Goal: Complete application form: Complete application form

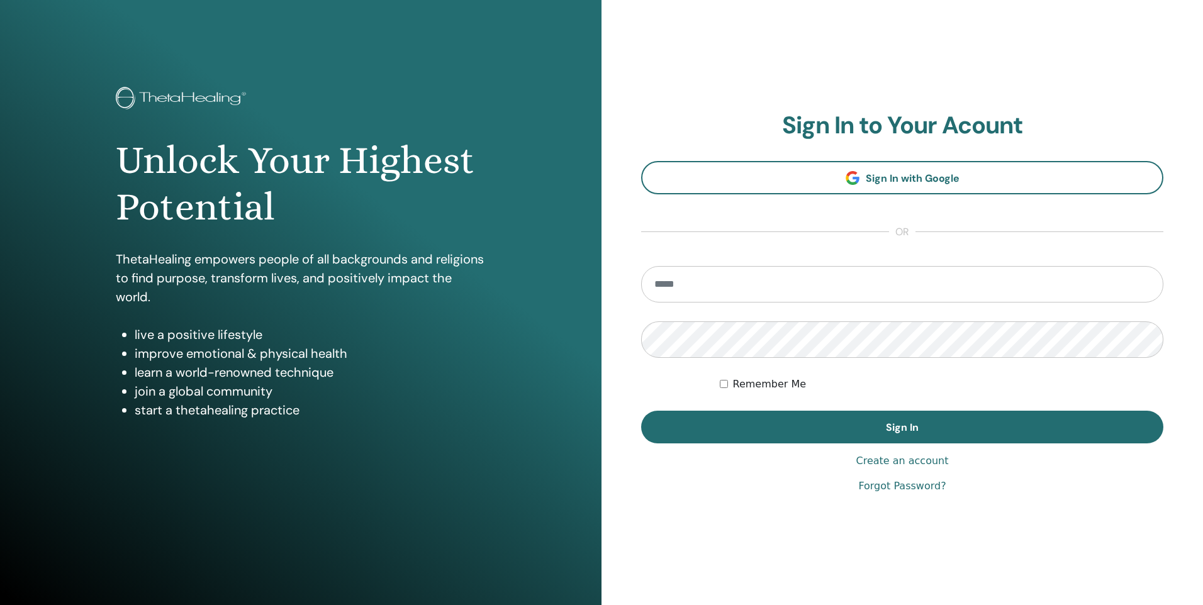
click at [890, 467] on link "Create an account" at bounding box center [902, 461] width 93 height 15
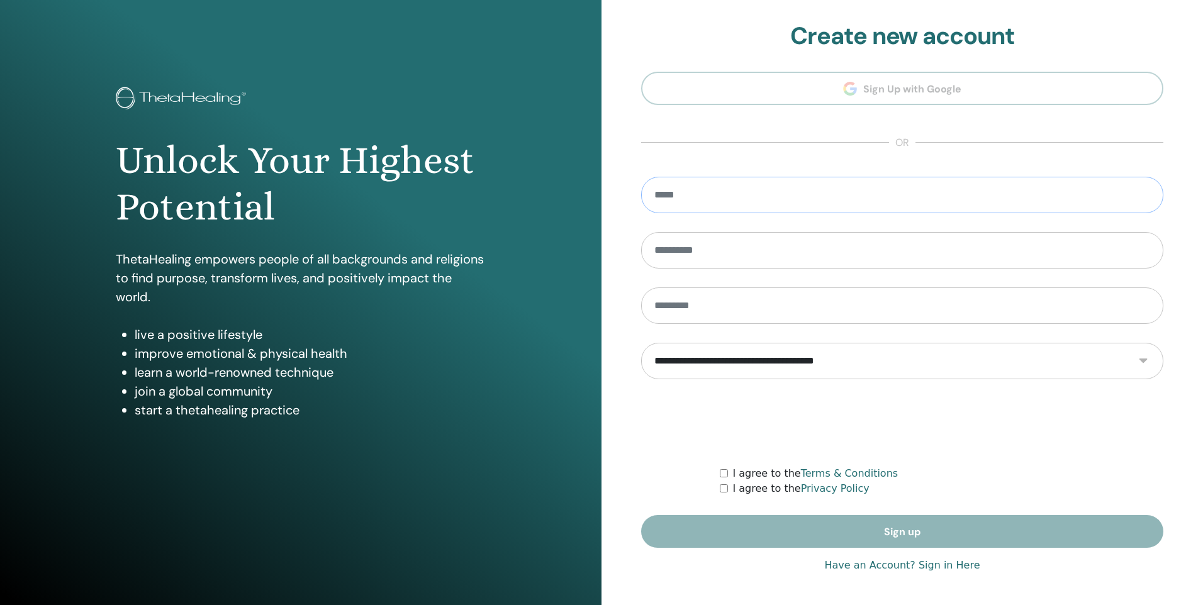
click at [814, 205] on input "email" at bounding box center [902, 195] width 522 height 36
type input "**********"
click at [883, 566] on link "Have an Account? Sign in Here" at bounding box center [901, 565] width 155 height 15
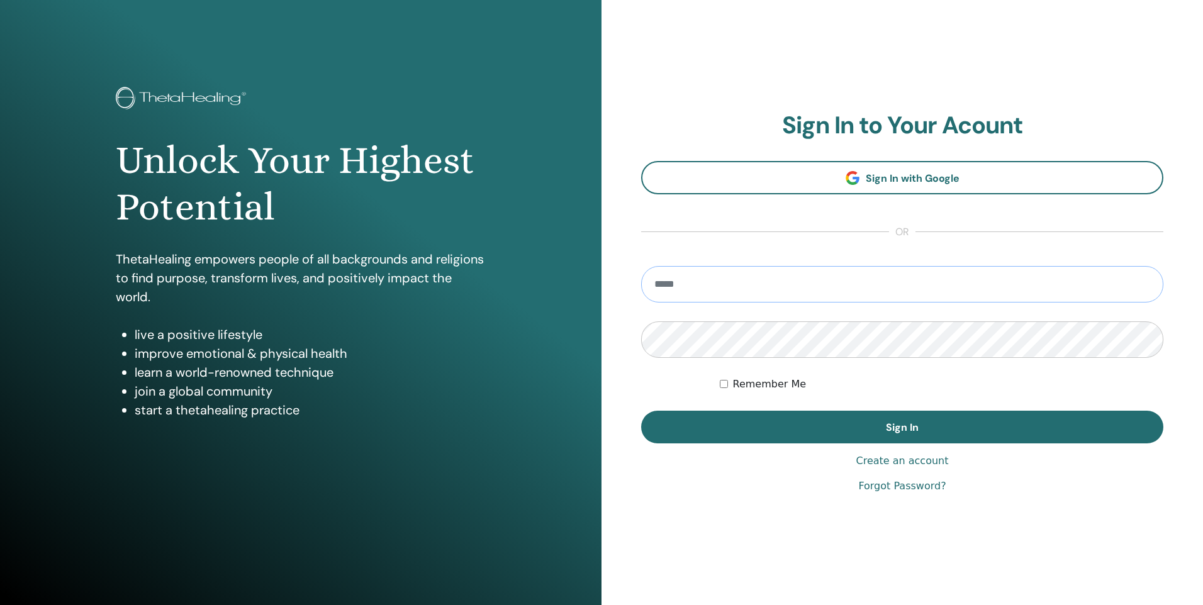
click at [796, 276] on input "email" at bounding box center [902, 284] width 522 height 36
type input "**********"
click at [641, 411] on button "Sign In" at bounding box center [902, 427] width 522 height 33
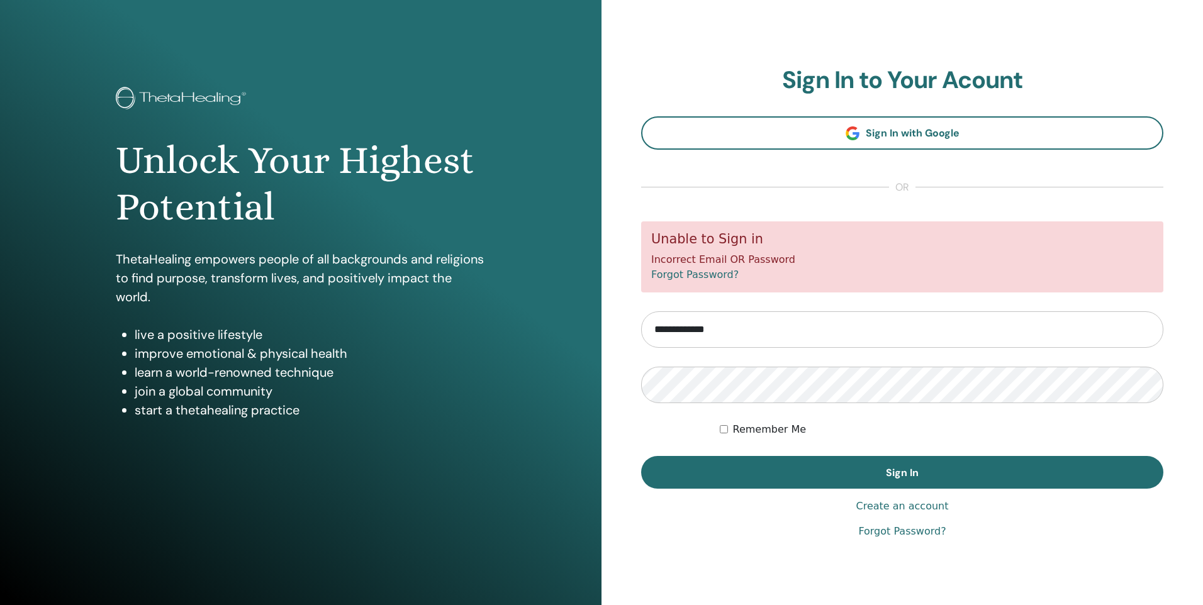
click at [746, 430] on label "Remember Me" at bounding box center [770, 429] width 74 height 15
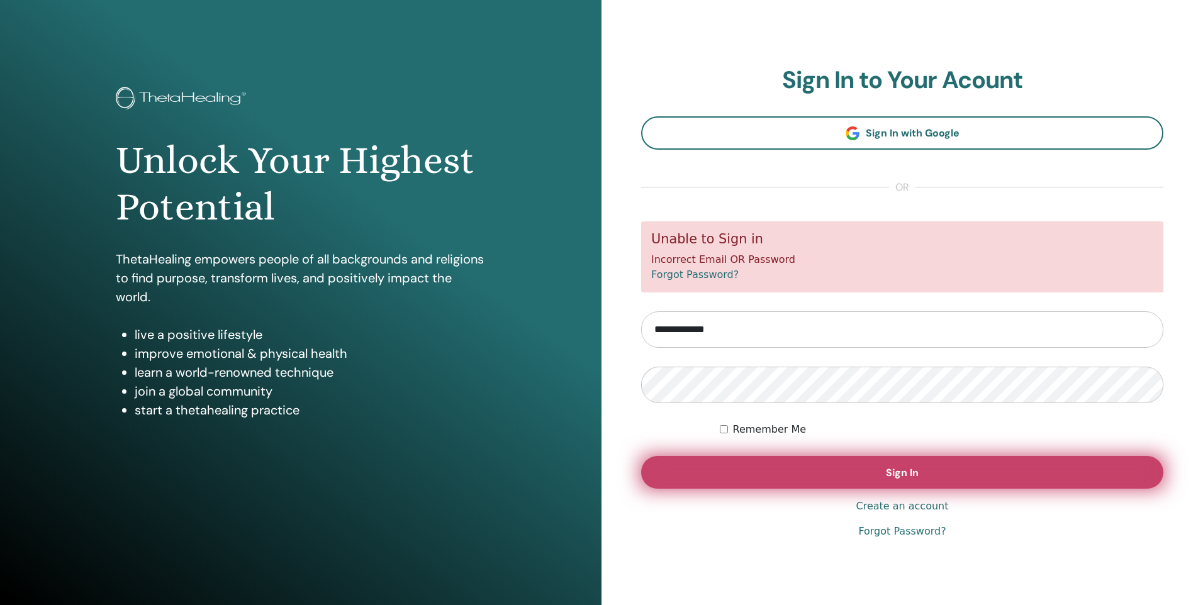
click at [873, 476] on button "Sign In" at bounding box center [902, 472] width 522 height 33
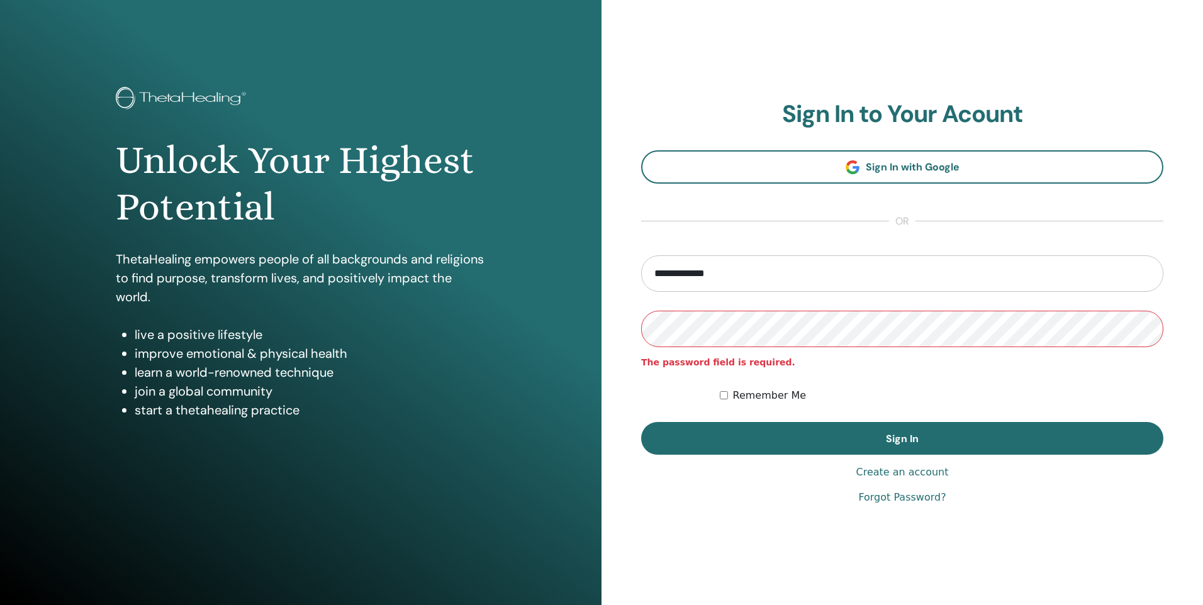
click at [641, 422] on button "Sign In" at bounding box center [902, 438] width 522 height 33
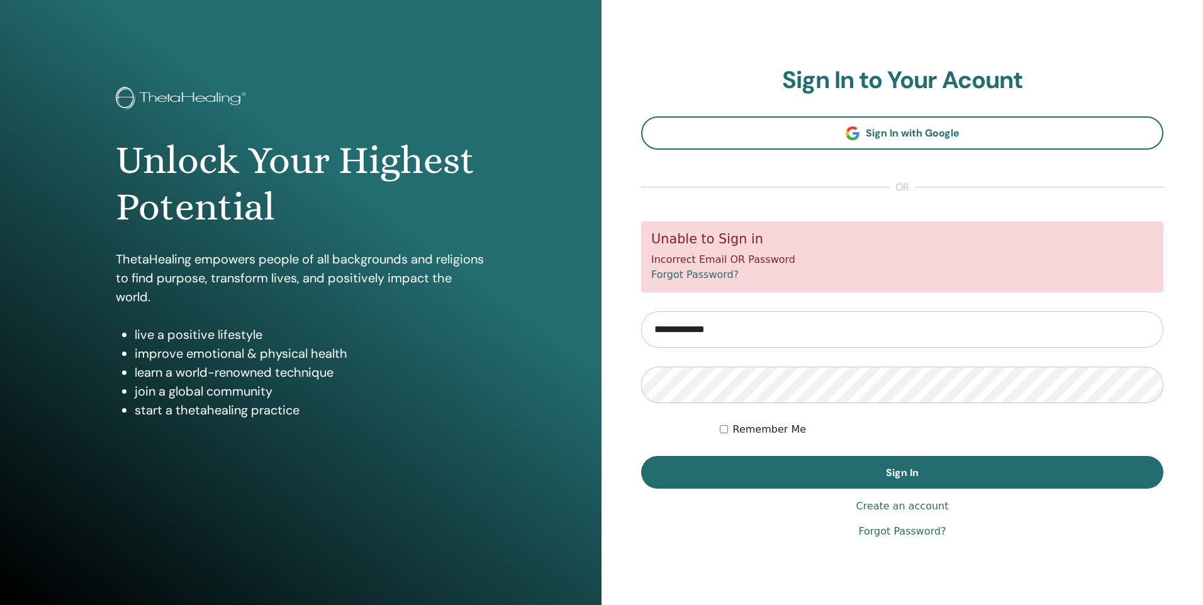
click at [706, 276] on link "Forgot Password?" at bounding box center [694, 275] width 87 height 12
click at [641, 456] on button "Sign In" at bounding box center [902, 472] width 522 height 33
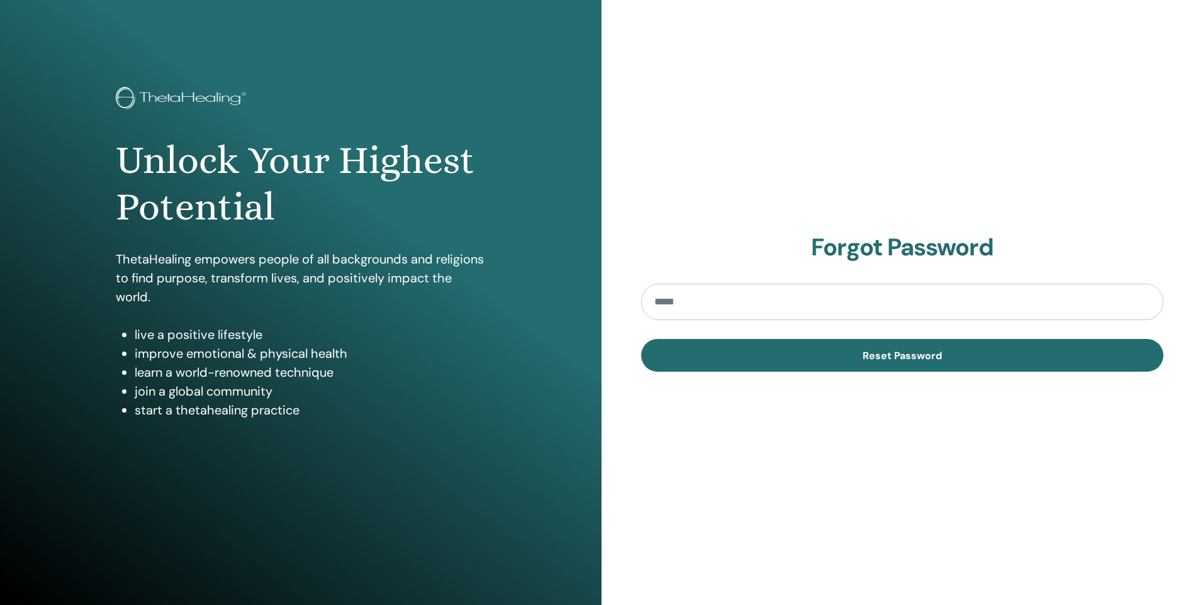
click at [714, 299] on input "email" at bounding box center [902, 302] width 522 height 36
type input "**********"
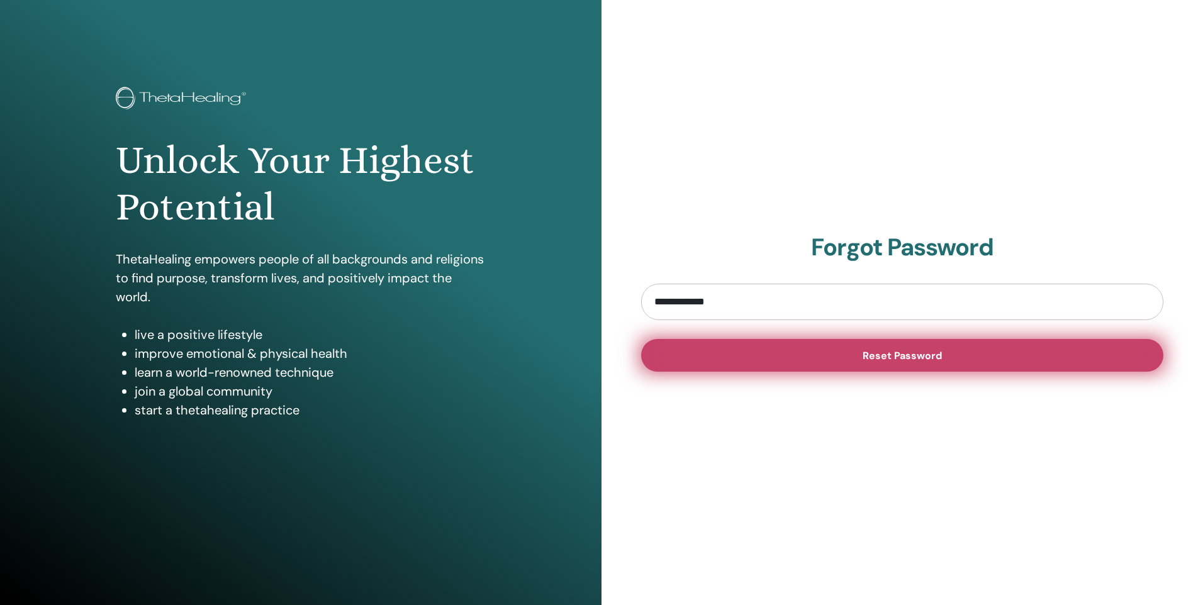
click at [907, 360] on span "Reset Password" at bounding box center [902, 355] width 79 height 13
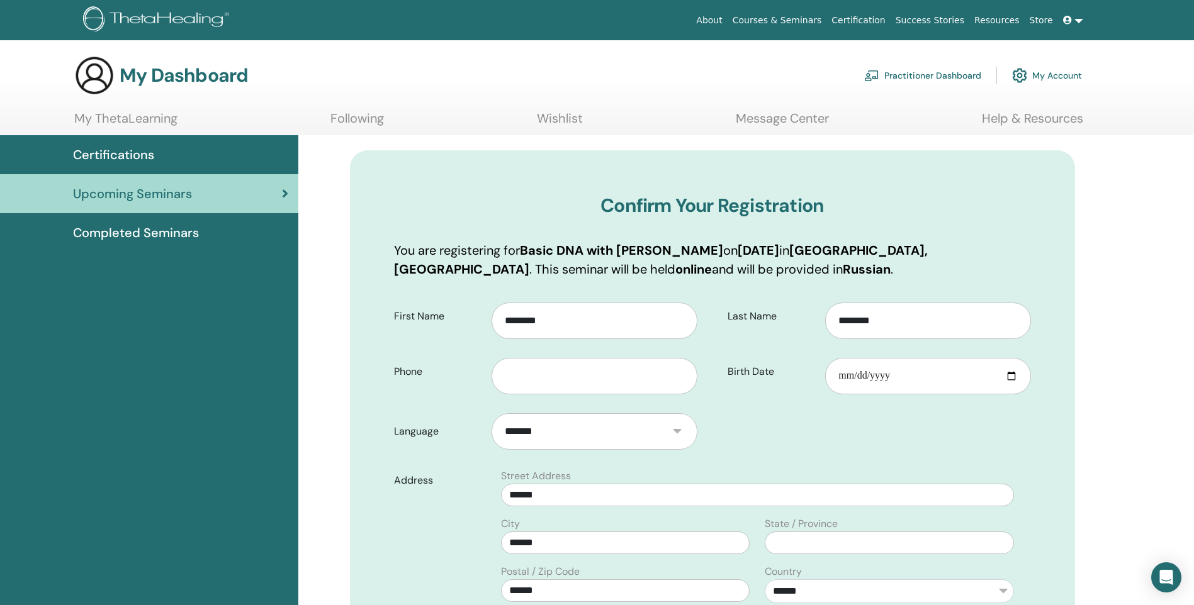
click at [1066, 74] on link "My Account" at bounding box center [1047, 76] width 70 height 28
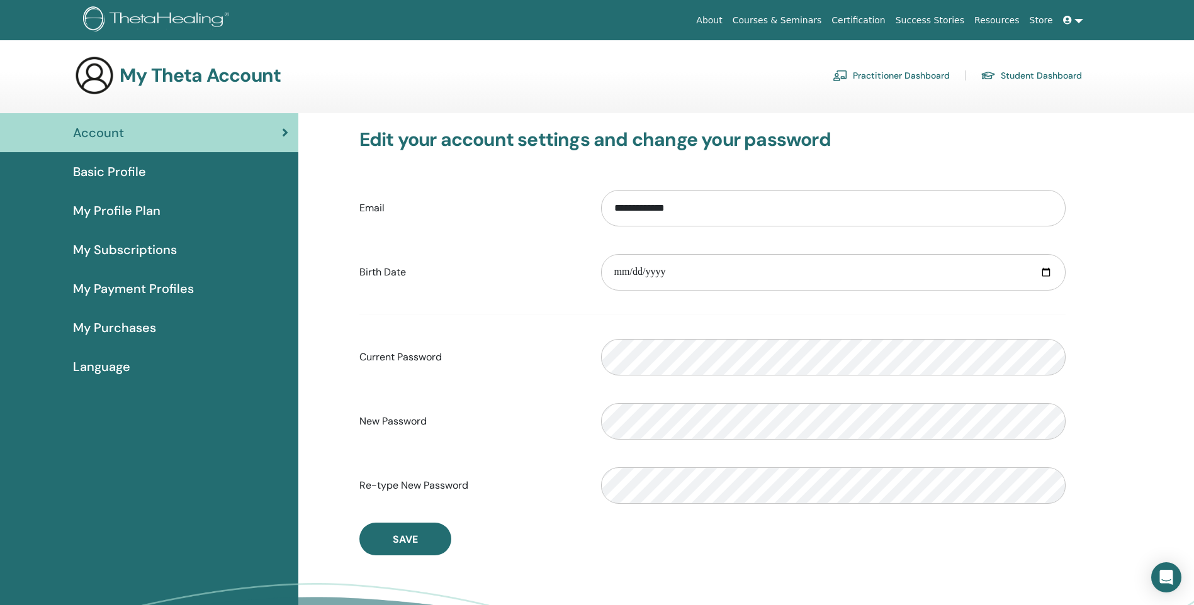
click at [1078, 20] on link at bounding box center [1073, 20] width 30 height 23
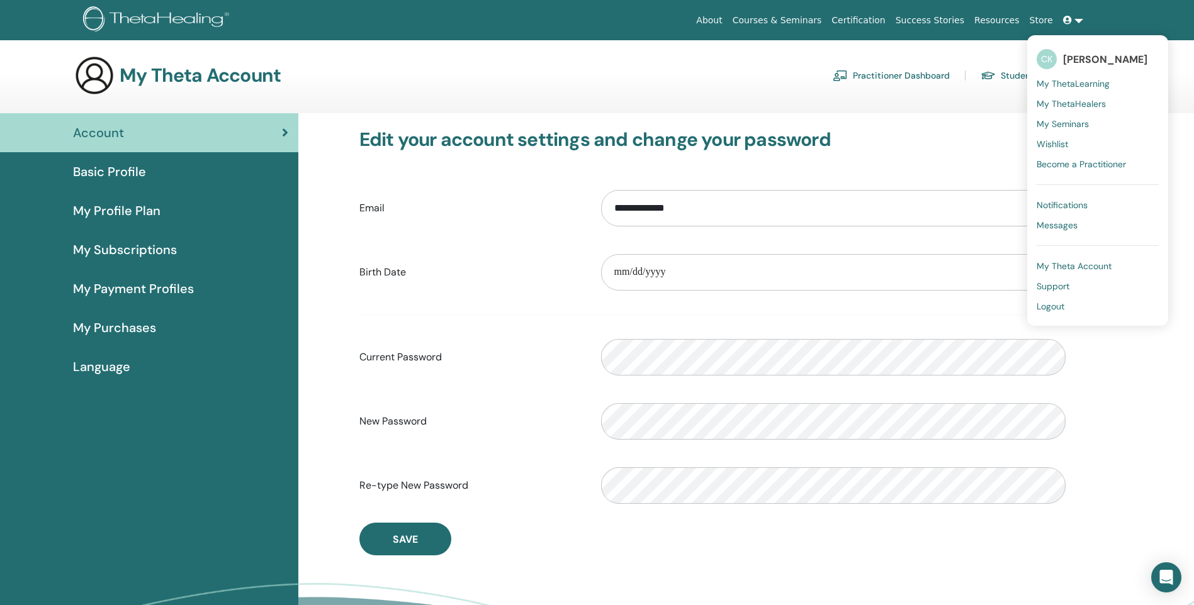
click at [551, 27] on div "About Courses & Seminars Certification Success Stories Resources Store СК [PERS…" at bounding box center [685, 20] width 882 height 23
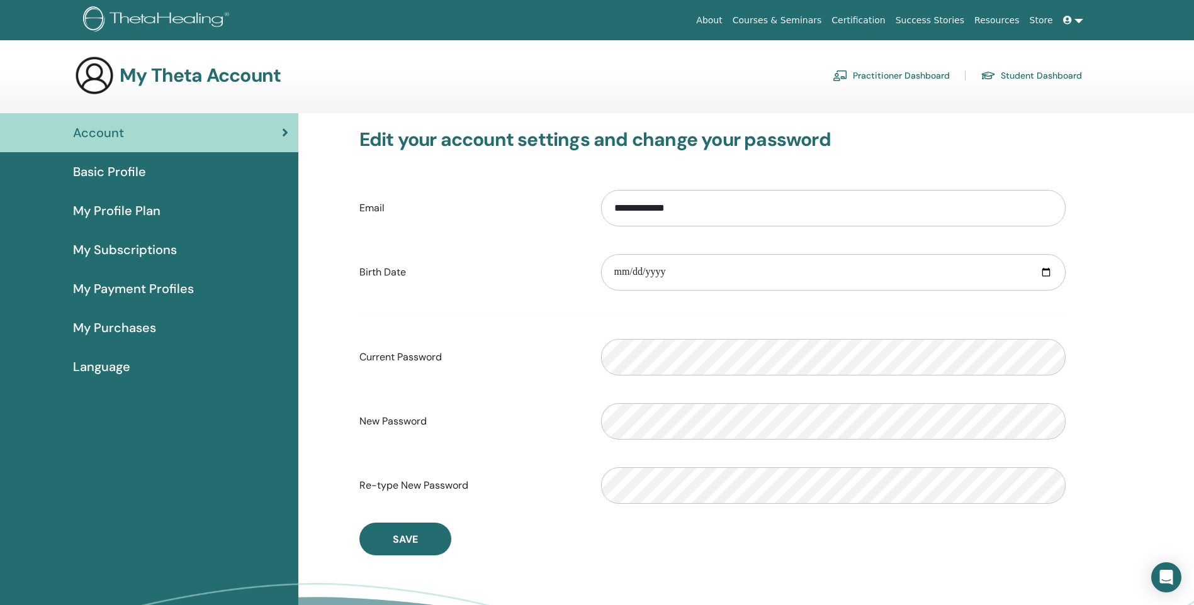
click at [109, 364] on span "Language" at bounding box center [101, 366] width 57 height 19
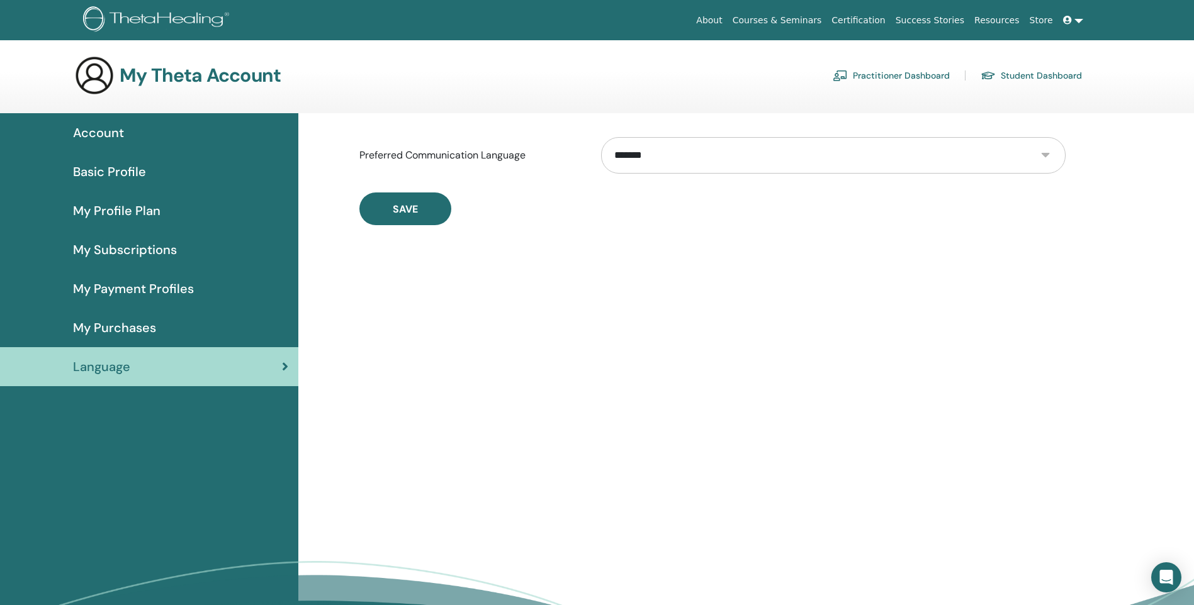
click at [1049, 155] on select "**********" at bounding box center [833, 155] width 464 height 36
select select "***"
click at [601, 137] on select "**********" at bounding box center [833, 155] width 464 height 36
click at [432, 213] on button "Save" at bounding box center [405, 209] width 92 height 33
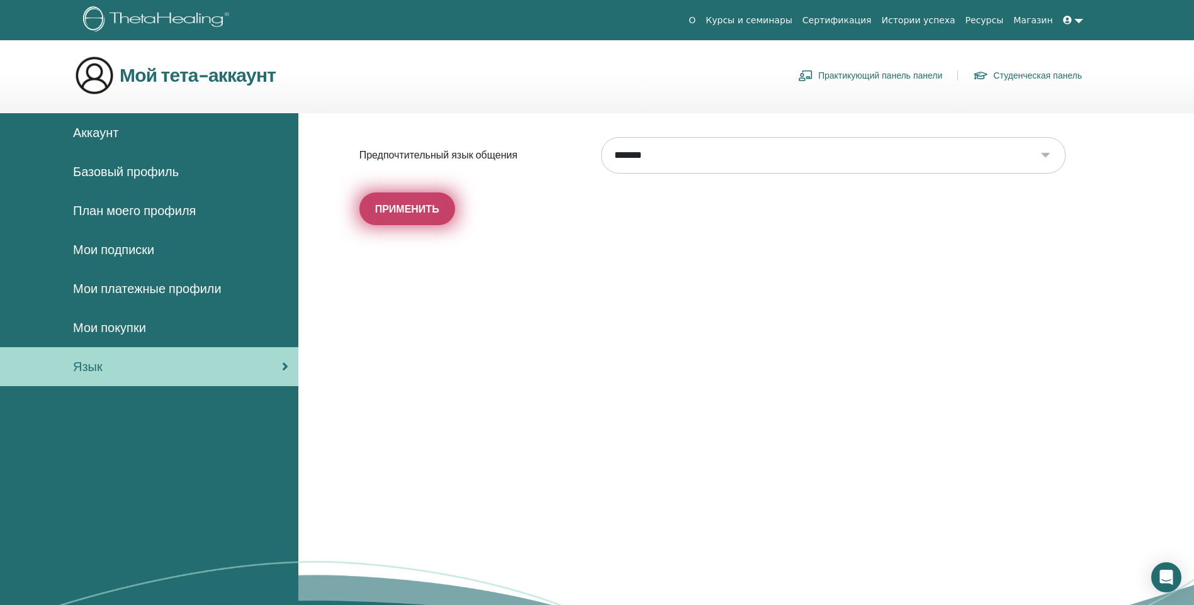
click at [379, 214] on span "Применить" at bounding box center [407, 209] width 64 height 13
click at [92, 128] on span "Аккаунт" at bounding box center [95, 132] width 45 height 19
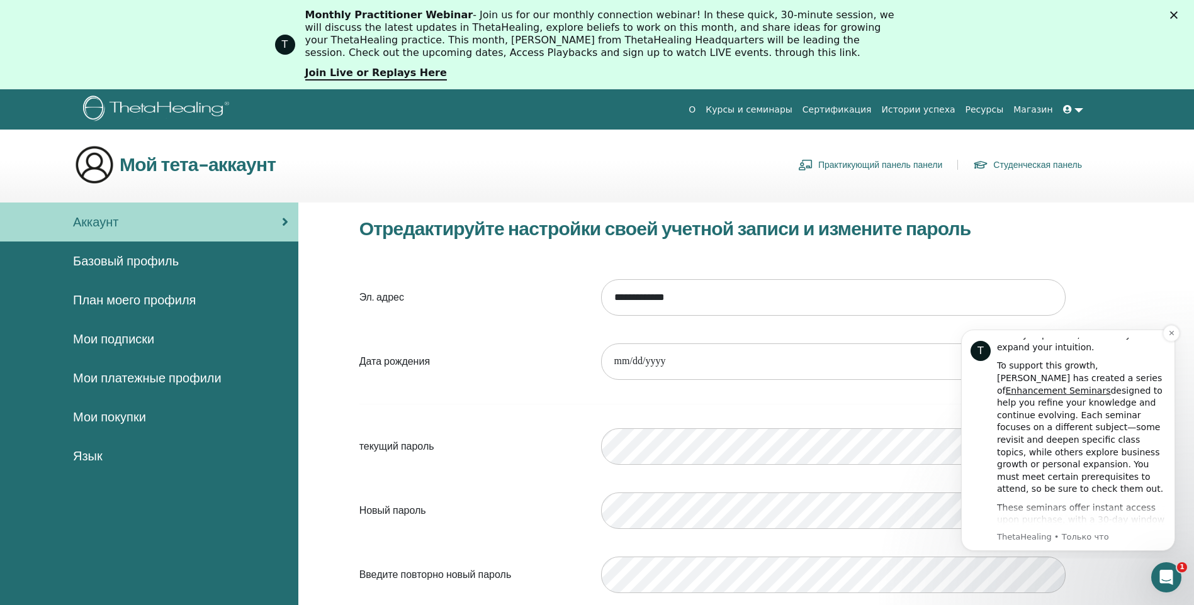
scroll to position [189, 0]
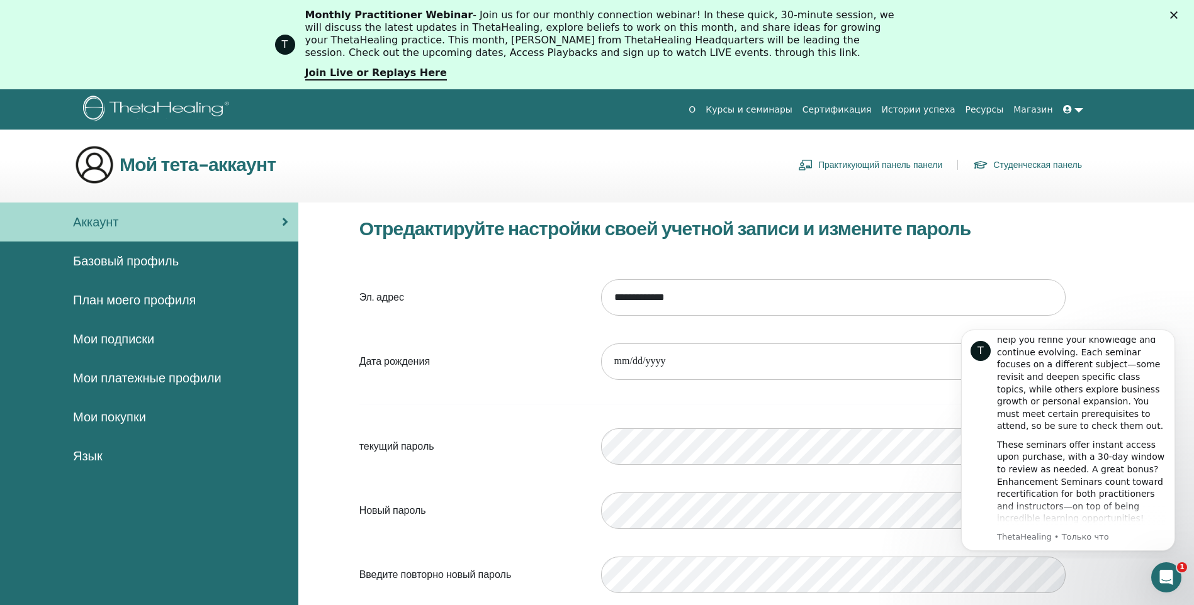
click at [1104, 249] on div "**********" at bounding box center [745, 501] width 895 height 596
click at [851, 113] on link "Сертификация" at bounding box center [836, 109] width 79 height 23
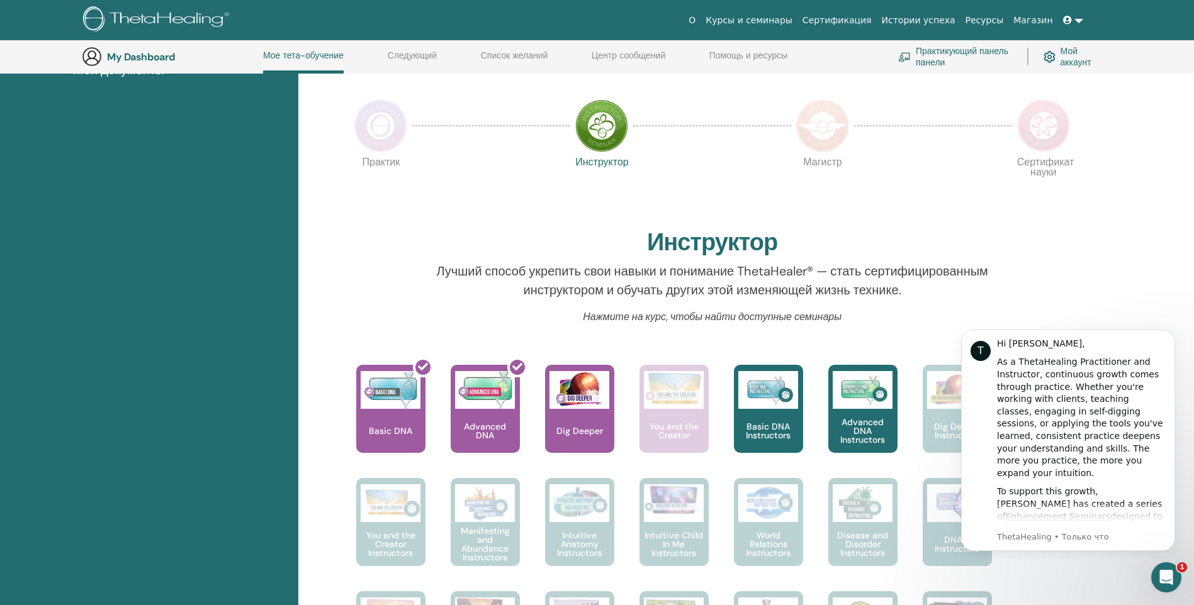
scroll to position [285, 0]
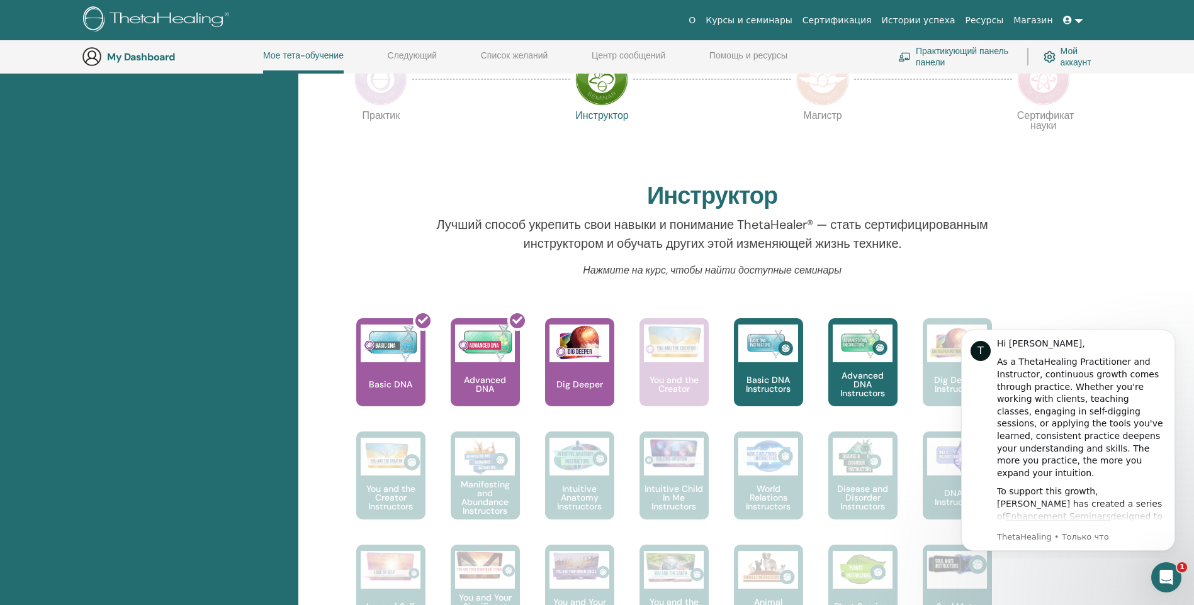
click at [1125, 284] on div "Привет, Светлана Ваше путешествие начинается здесь; Добро пожаловать в штаб-ква…" at bounding box center [745, 590] width 895 height 1407
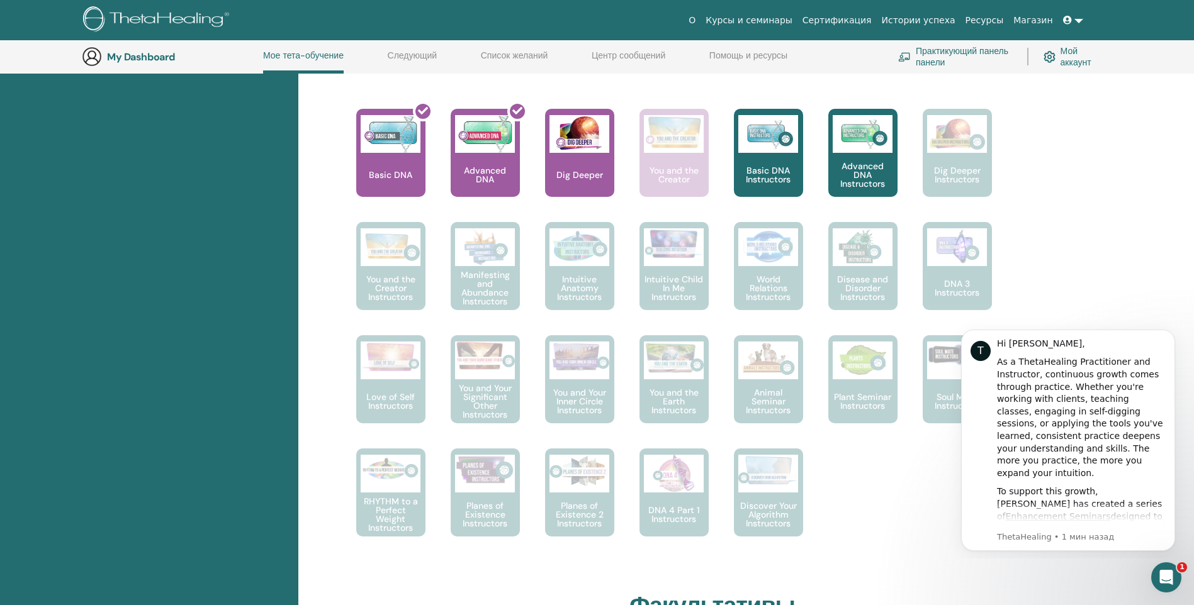
scroll to position [474, 0]
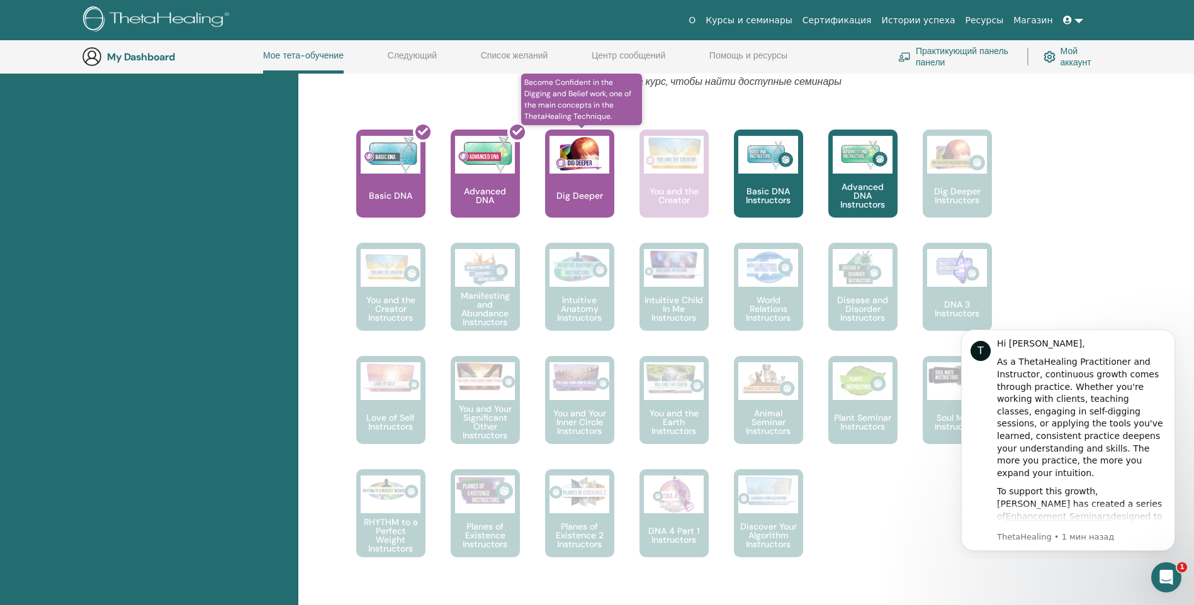
click at [580, 198] on p "Dig Deeper" at bounding box center [579, 195] width 57 height 9
click at [1074, 57] on link "Мой аккаунт" at bounding box center [1071, 57] width 56 height 28
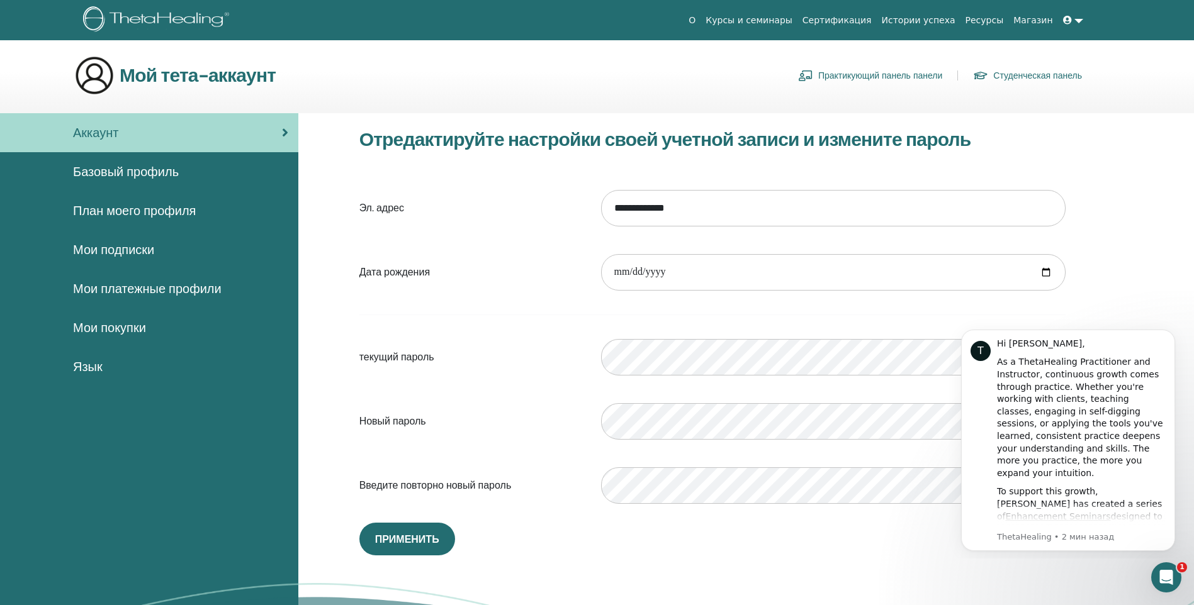
click at [123, 210] on span "План моего профиля" at bounding box center [134, 210] width 123 height 19
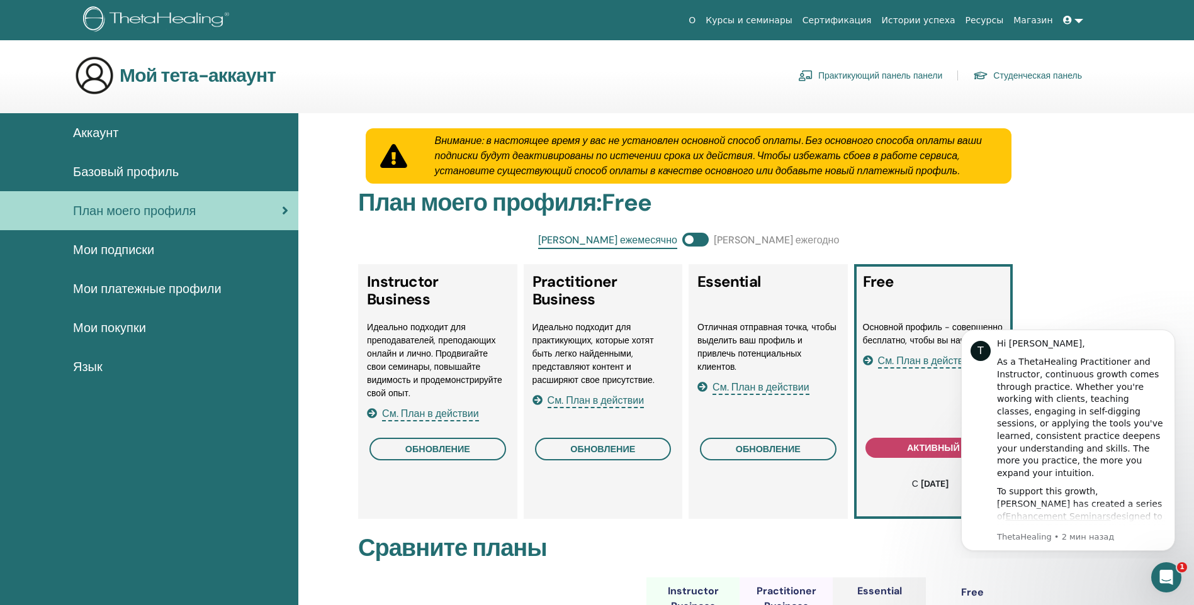
click at [82, 133] on span "Аккаунт" at bounding box center [95, 132] width 45 height 19
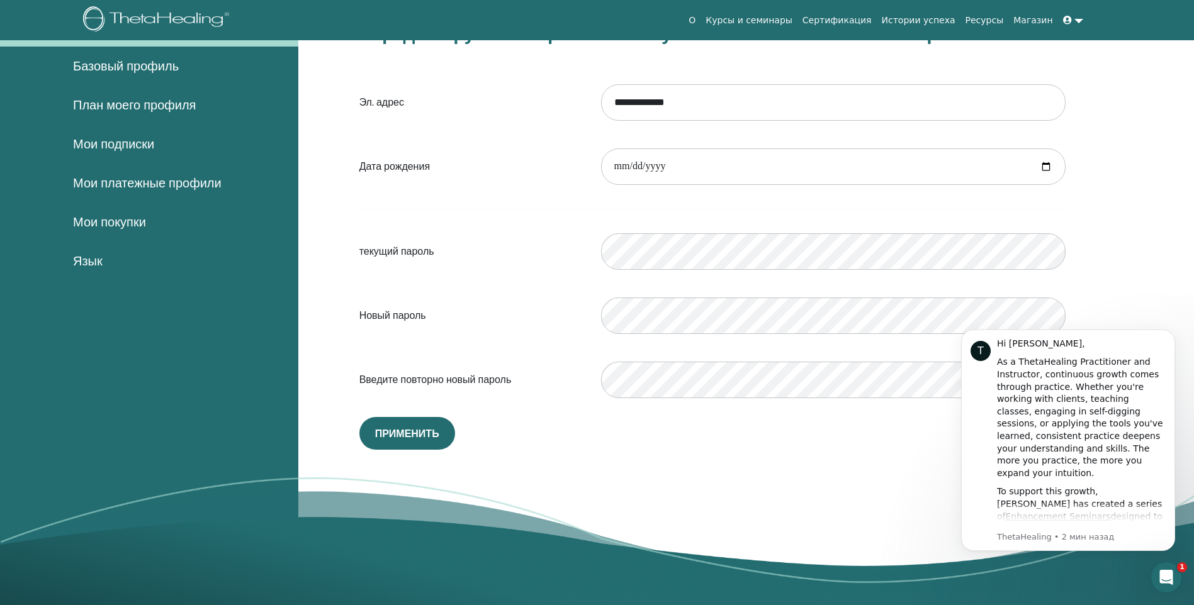
scroll to position [17, 0]
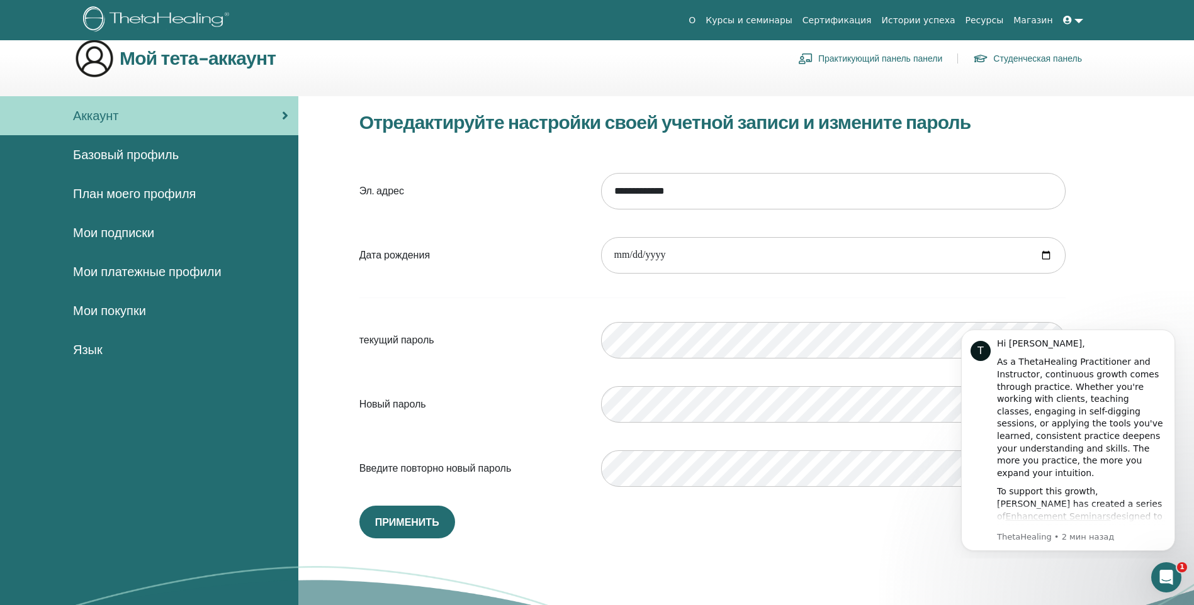
click at [937, 20] on link "Истории успеха" at bounding box center [919, 20] width 84 height 23
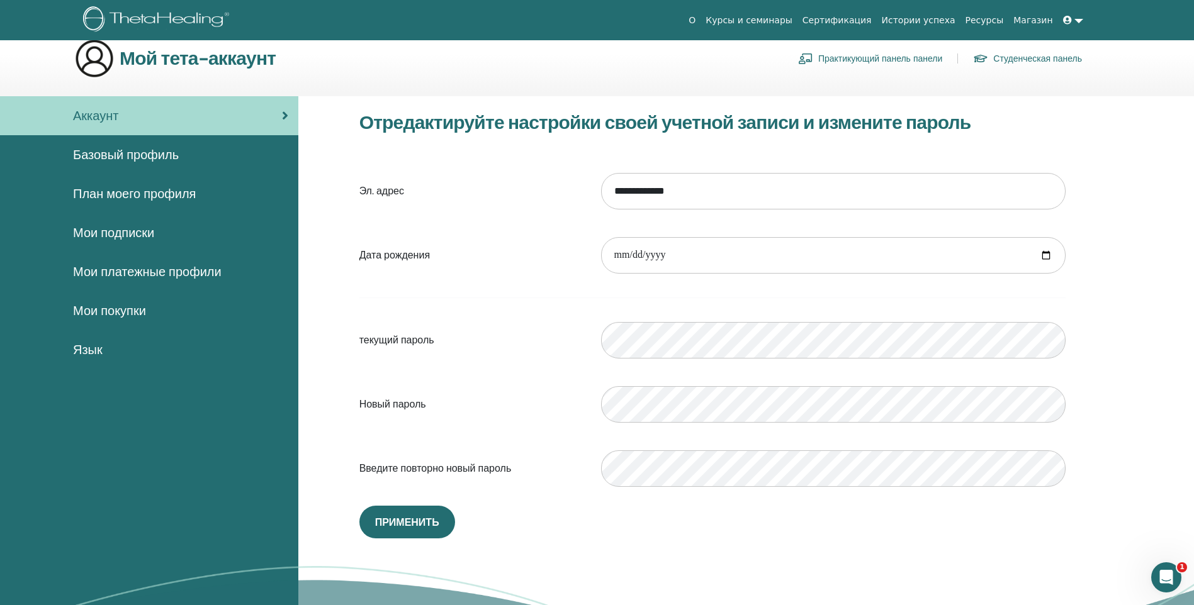
click at [103, 155] on span "Базовый профиль" at bounding box center [126, 154] width 106 height 19
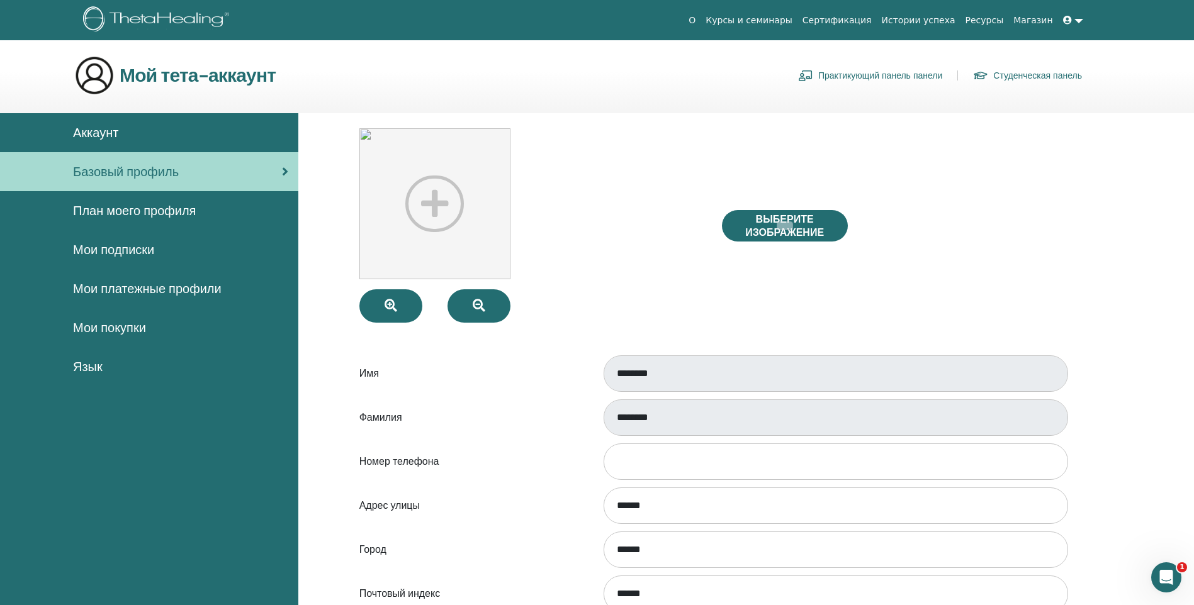
click at [180, 214] on span "План моего профиля" at bounding box center [134, 210] width 123 height 19
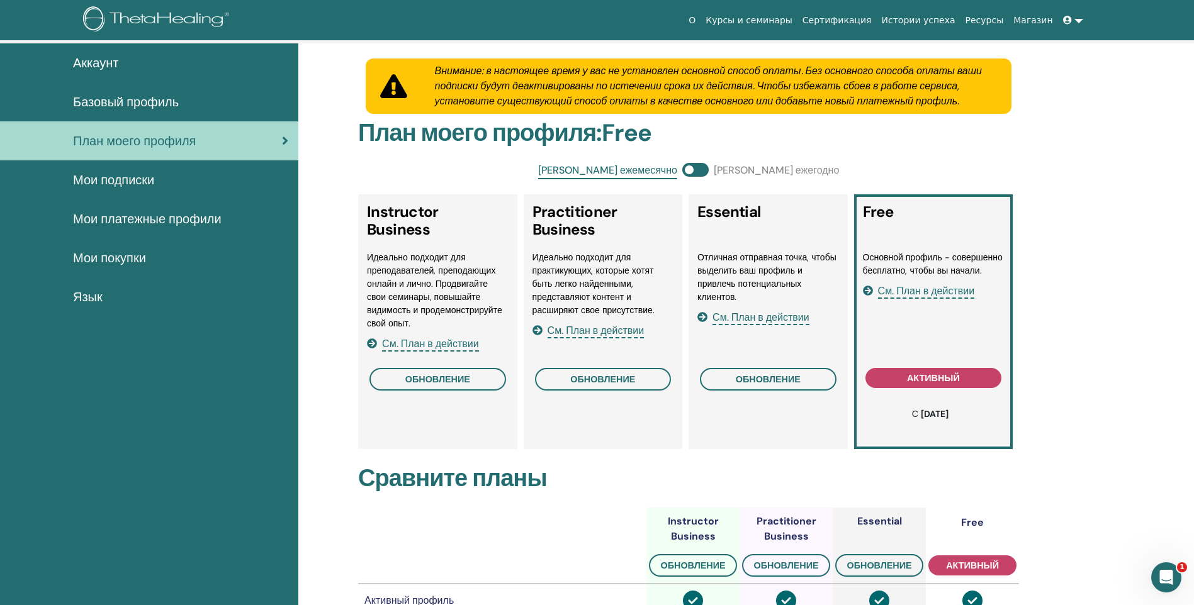
scroll to position [63, 0]
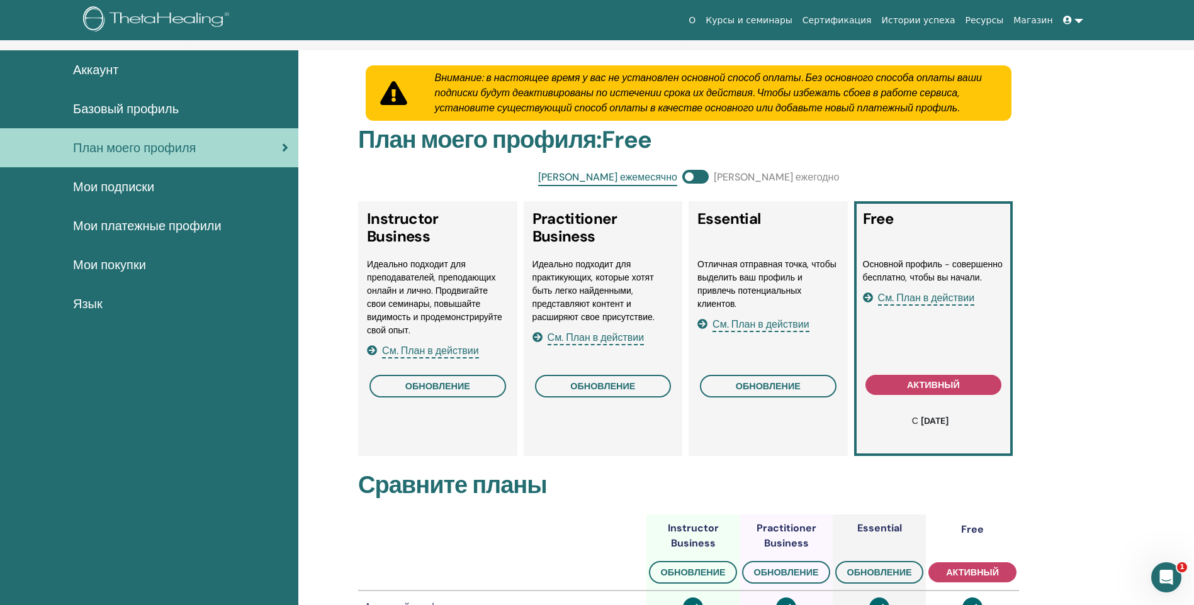
click at [120, 108] on span "Базовый профиль" at bounding box center [126, 108] width 106 height 19
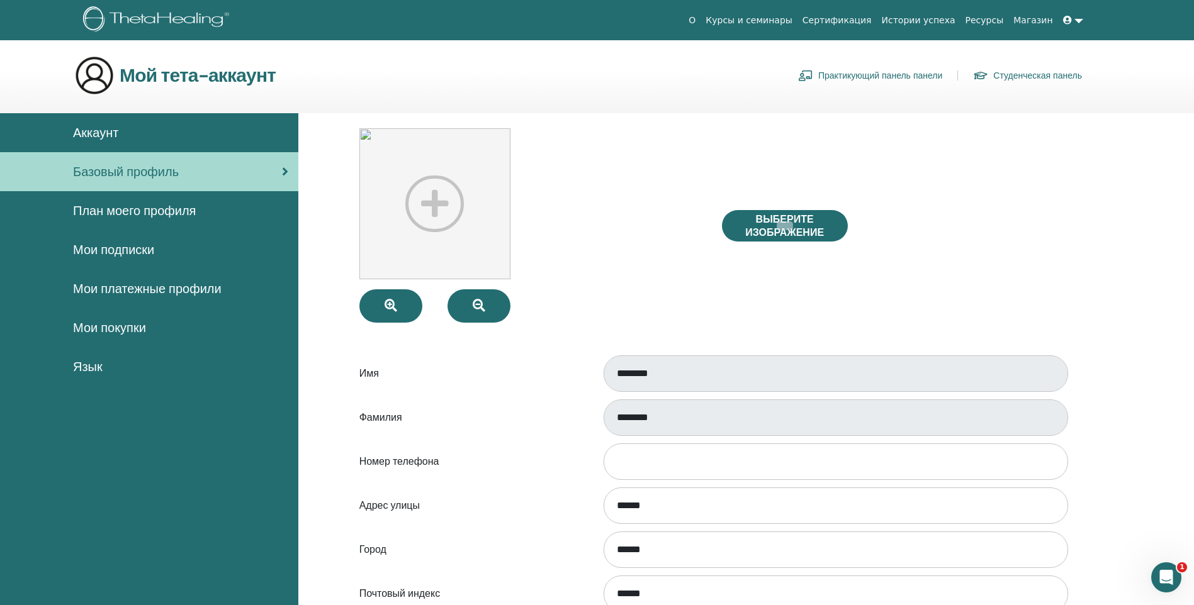
click at [104, 130] on span "Аккаунт" at bounding box center [95, 132] width 45 height 19
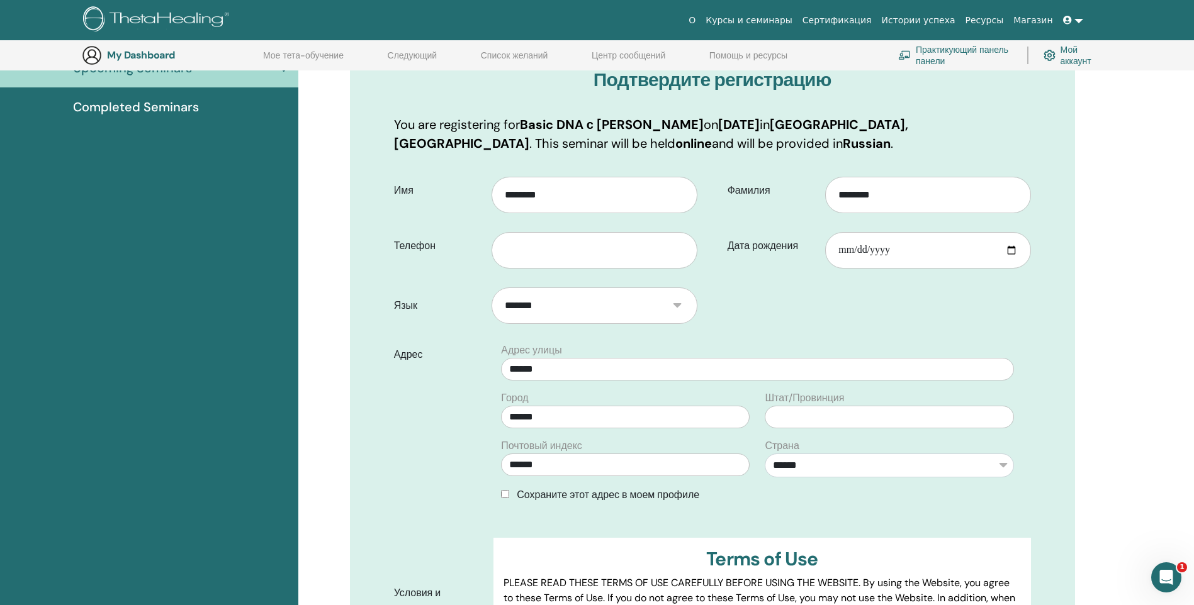
scroll to position [219, 0]
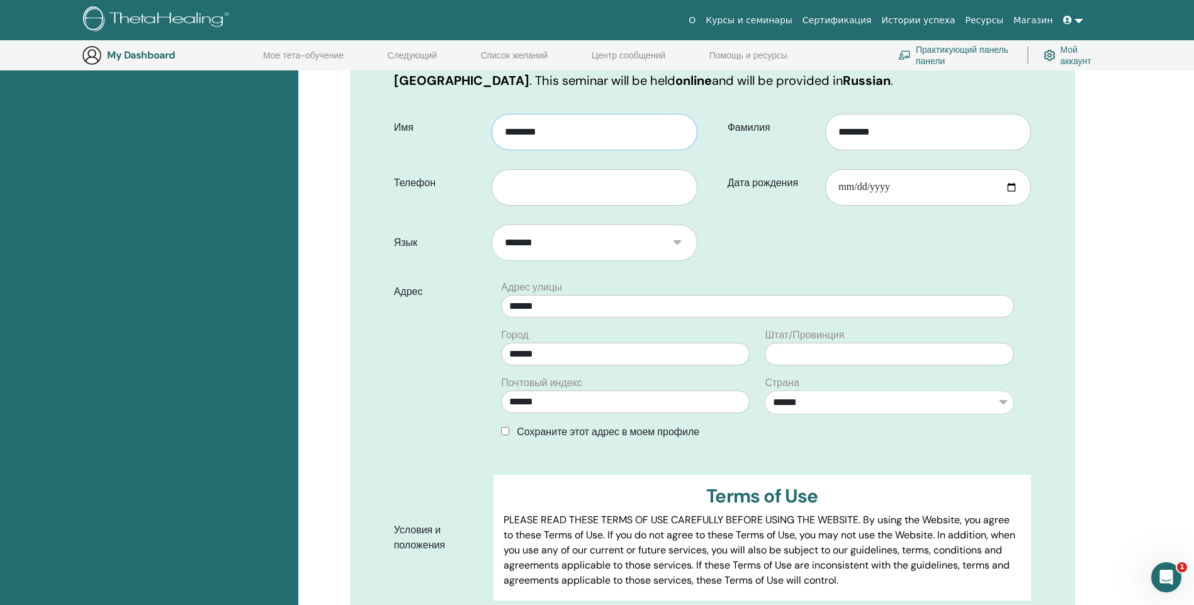
drag, startPoint x: 590, startPoint y: 133, endPoint x: 437, endPoint y: 120, distance: 153.5
click at [437, 120] on div "Имя ********" at bounding box center [545, 127] width 322 height 45
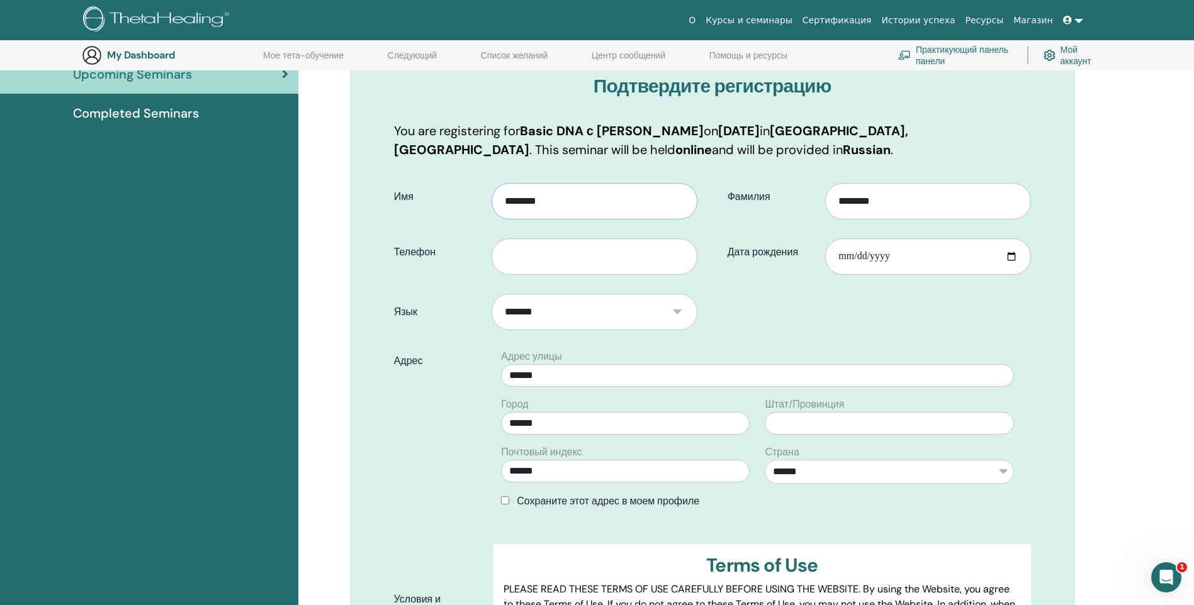
scroll to position [93, 0]
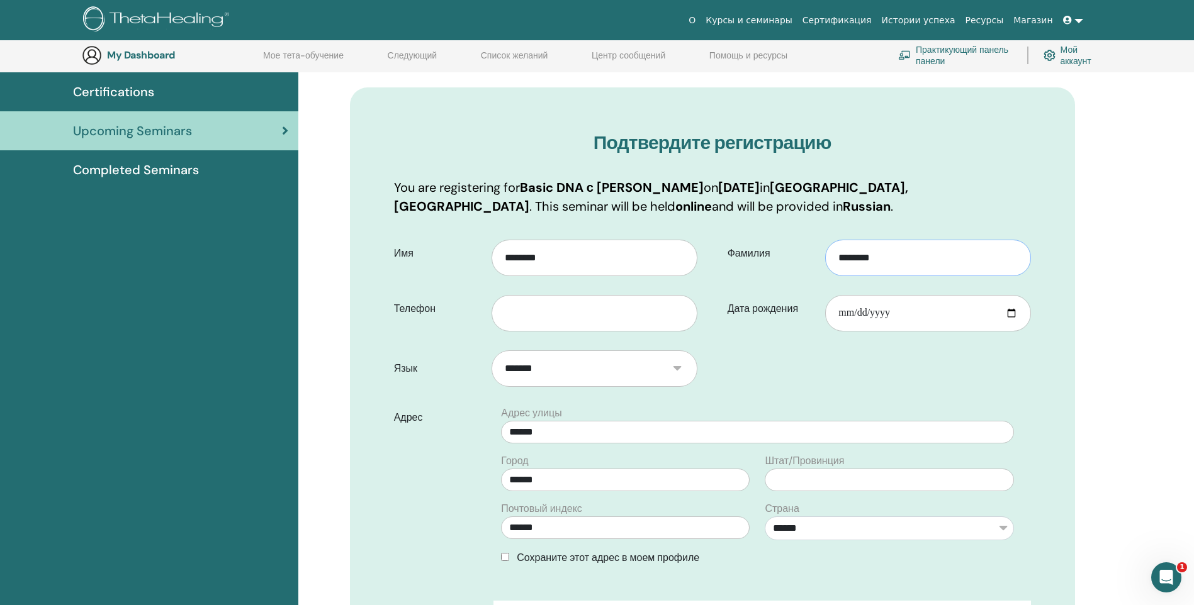
drag, startPoint x: 917, startPoint y: 261, endPoint x: 835, endPoint y: 261, distance: 82.4
click at [835, 261] on input "********" at bounding box center [927, 258] width 205 height 36
type input "*"
type input "********"
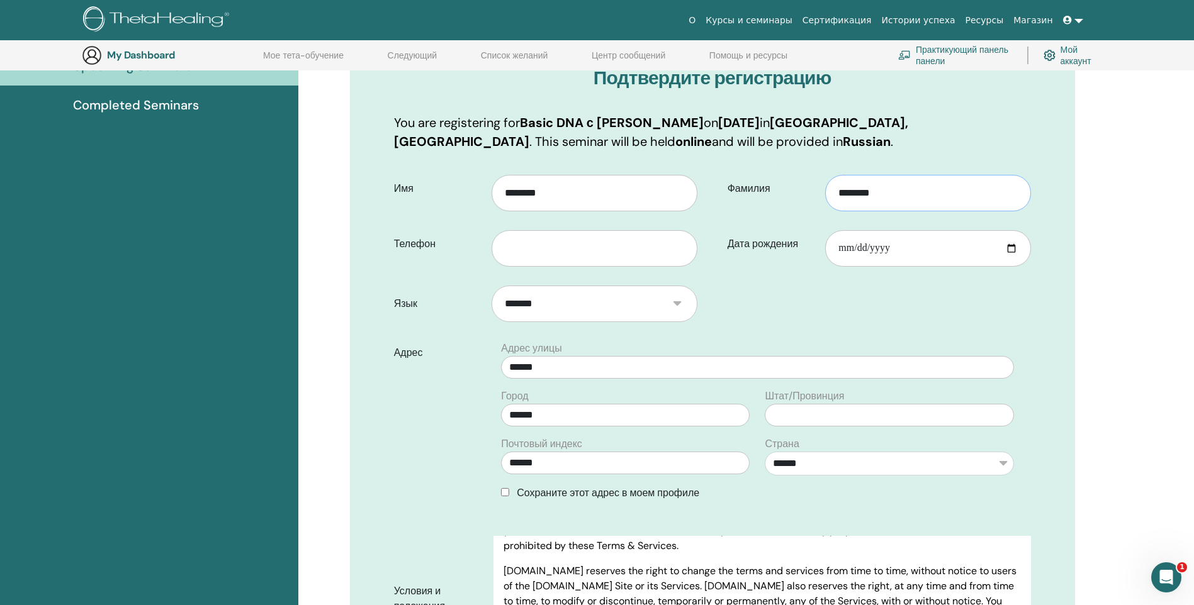
scroll to position [0, 0]
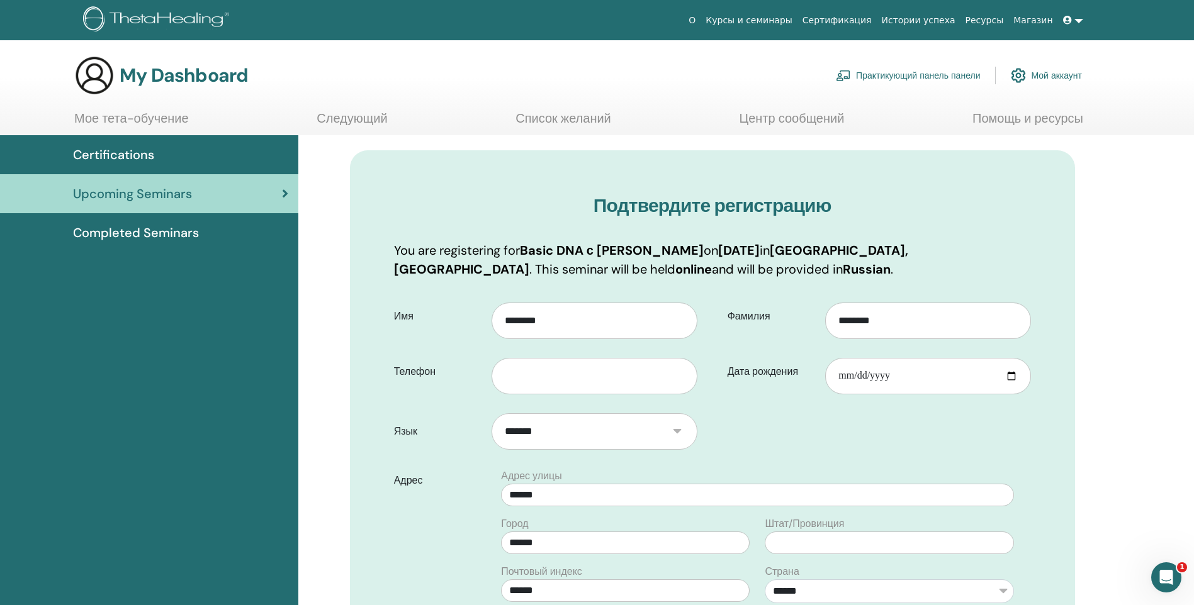
click at [615, 370] on div at bounding box center [598, 371] width 215 height 45
click at [615, 376] on input "text" at bounding box center [593, 376] width 205 height 36
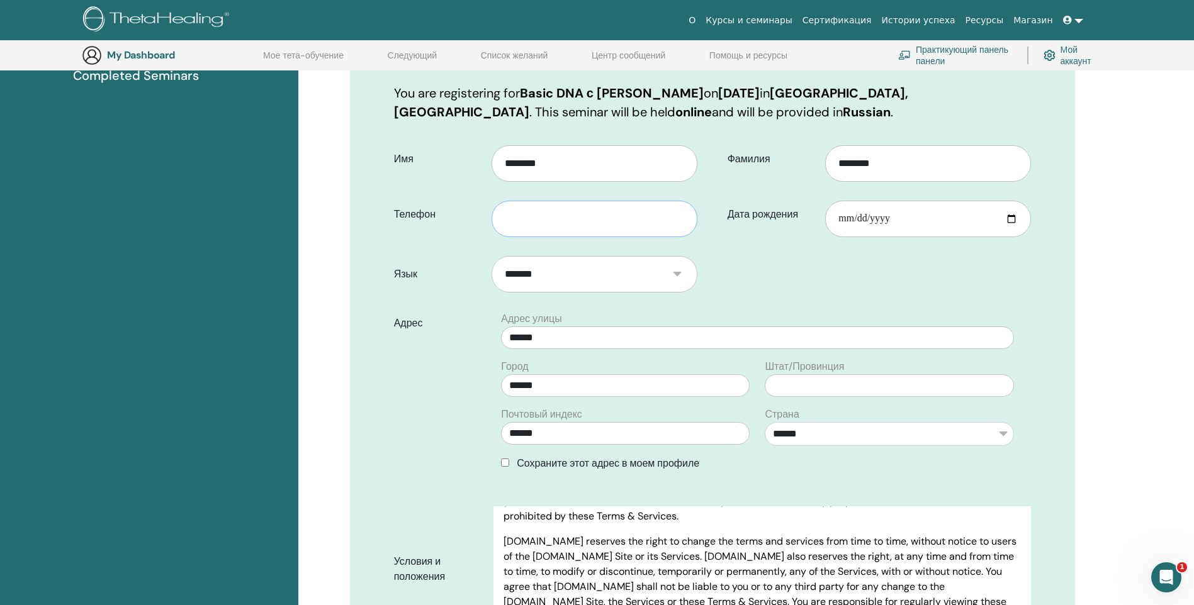
scroll to position [219, 0]
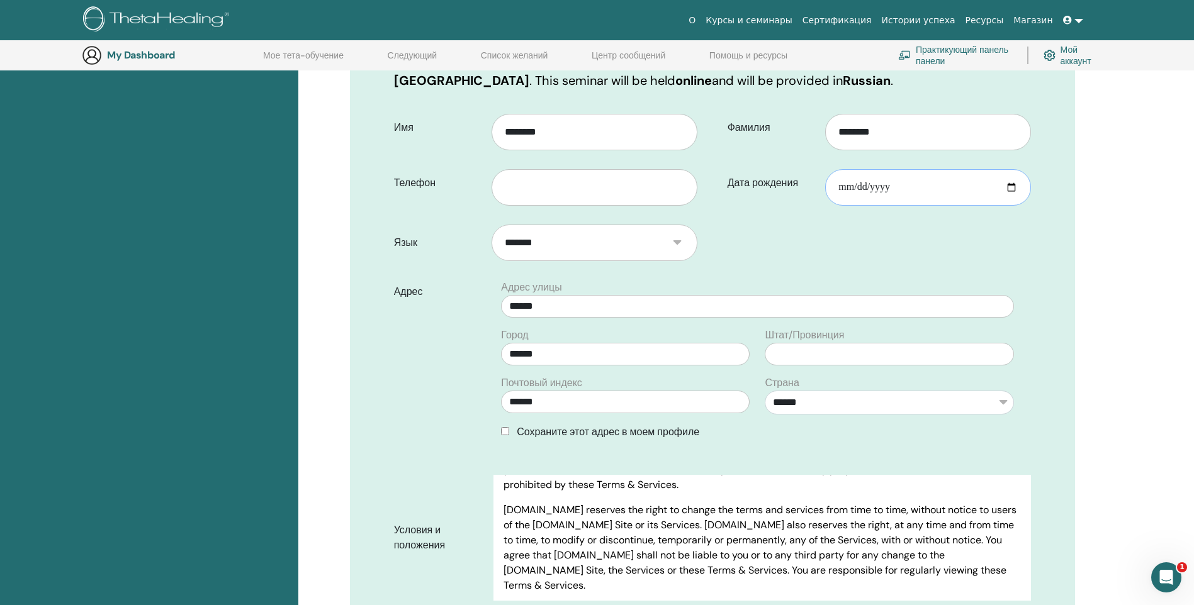
drag, startPoint x: 905, startPoint y: 186, endPoint x: 823, endPoint y: 186, distance: 81.8
click at [821, 184] on div "Дата рождения" at bounding box center [879, 182] width 322 height 45
click at [1011, 187] on input "Дата рождения" at bounding box center [927, 187] width 205 height 36
click at [927, 190] on input "Дата рождения" at bounding box center [927, 187] width 205 height 36
click at [927, 182] on input "Дата рождения" at bounding box center [927, 187] width 205 height 36
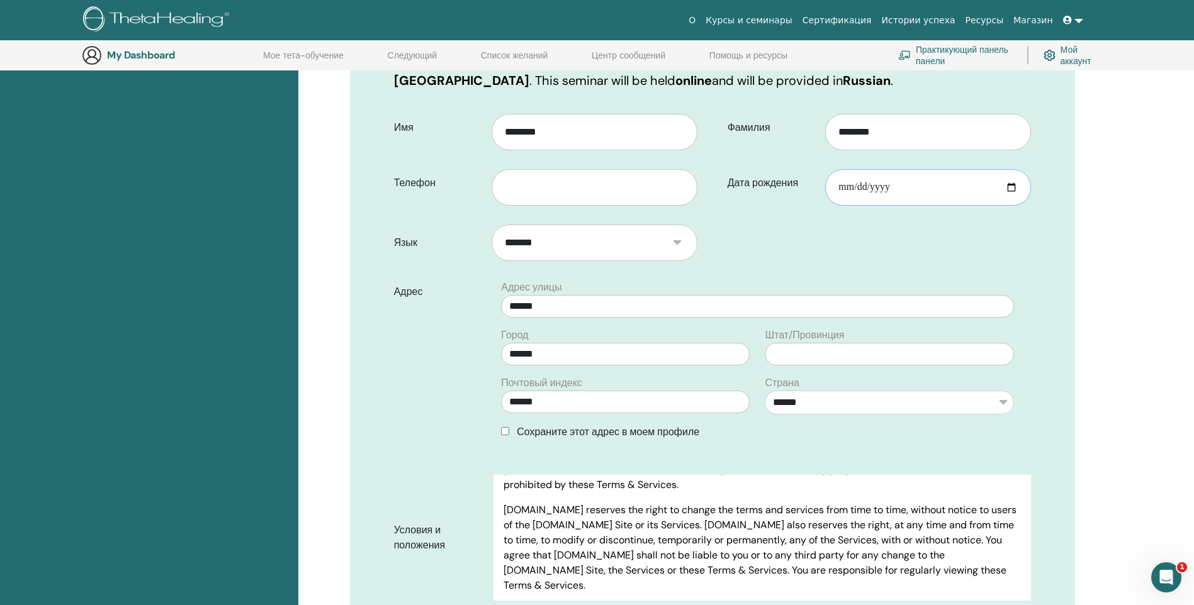
type input "**********"
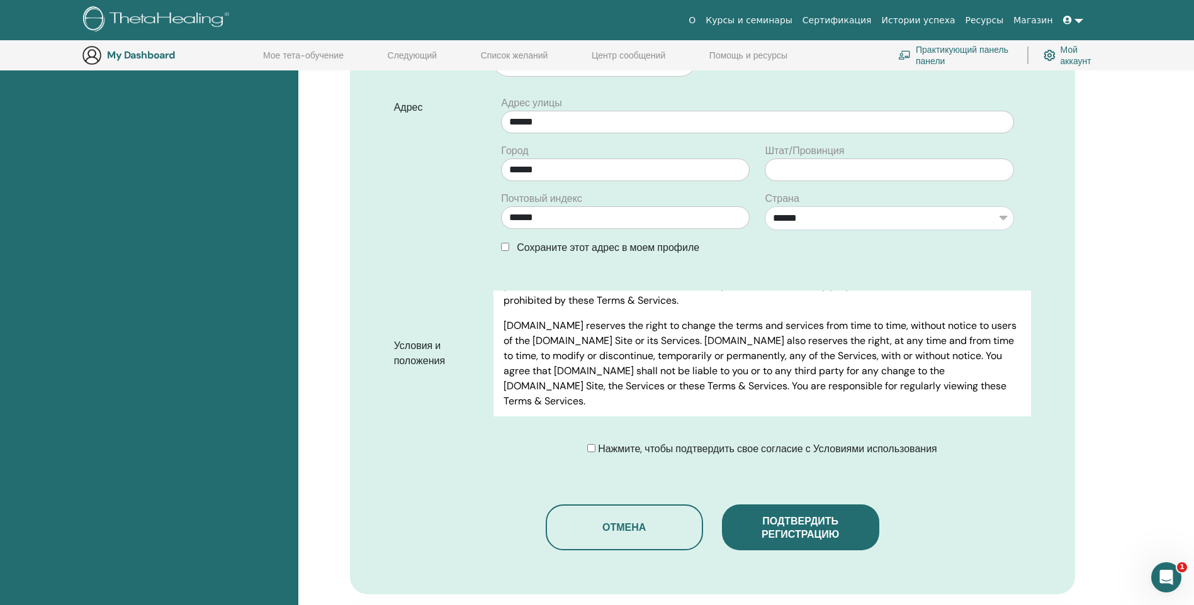
scroll to position [408, 0]
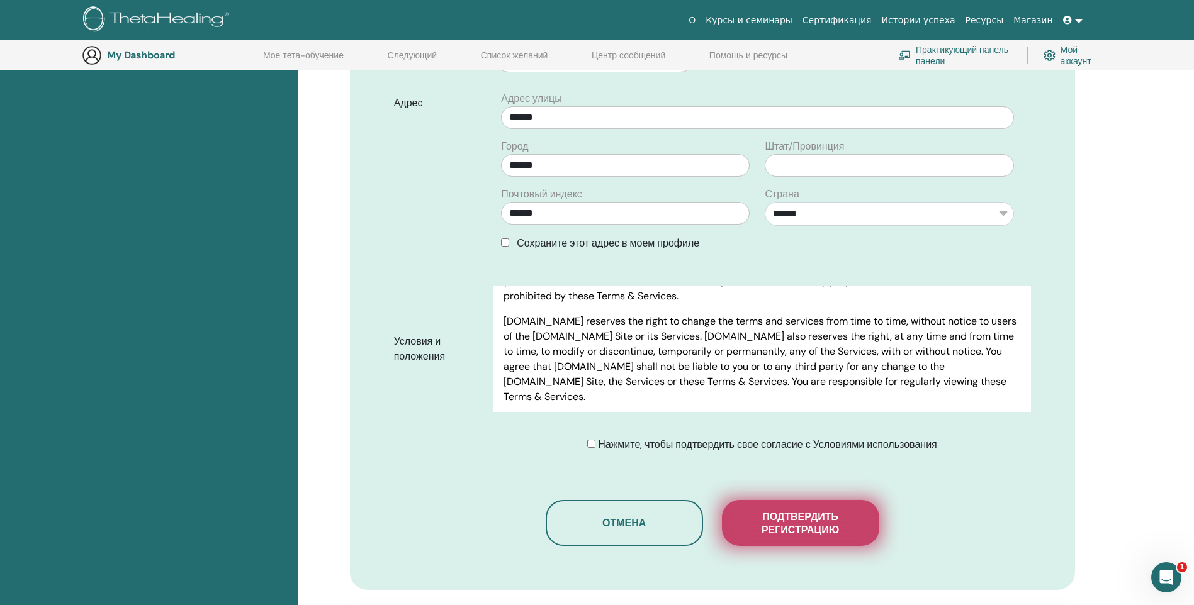
click at [815, 535] on span "Подтвердить регистрацию" at bounding box center [800, 523] width 126 height 26
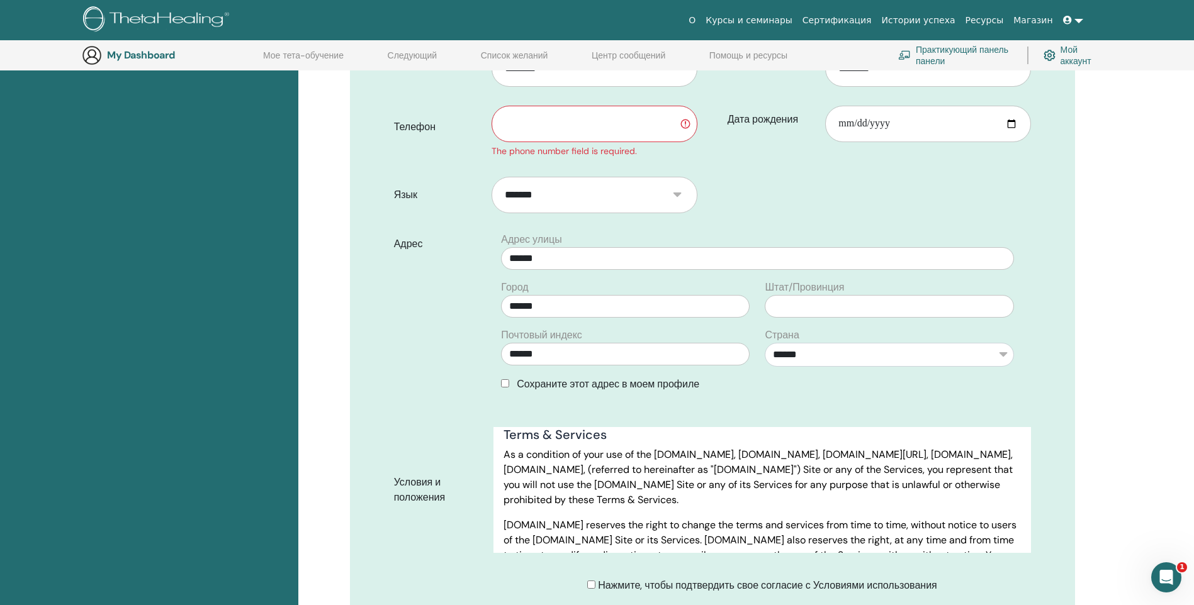
scroll to position [219, 0]
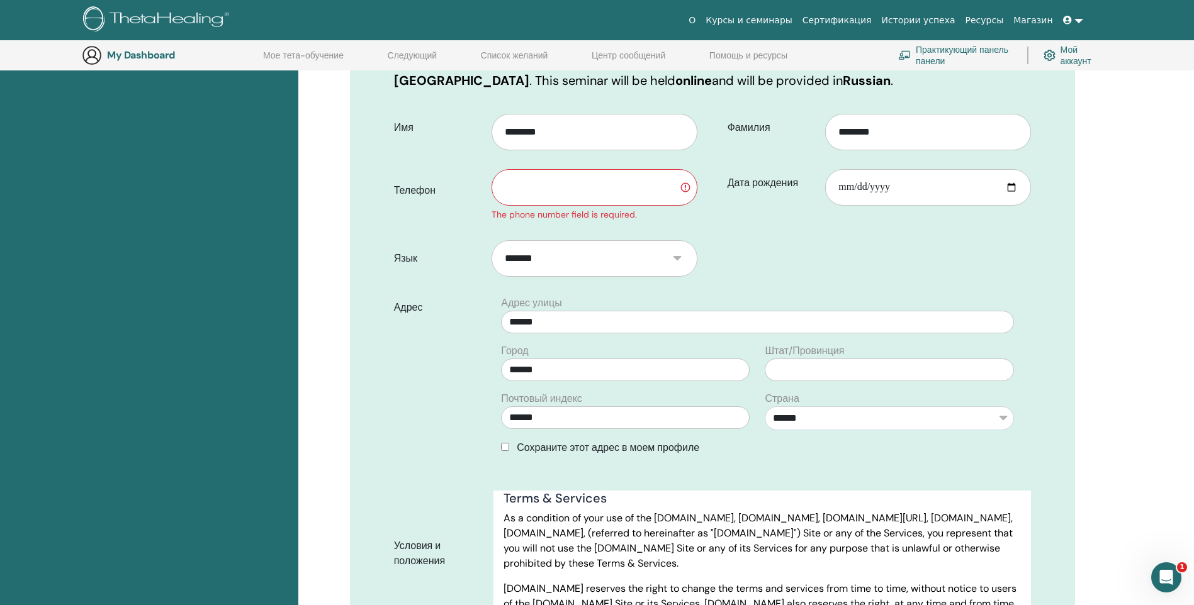
click at [636, 194] on input "text" at bounding box center [593, 187] width 205 height 36
type input "**********"
click at [600, 250] on select "*******" at bounding box center [593, 258] width 205 height 36
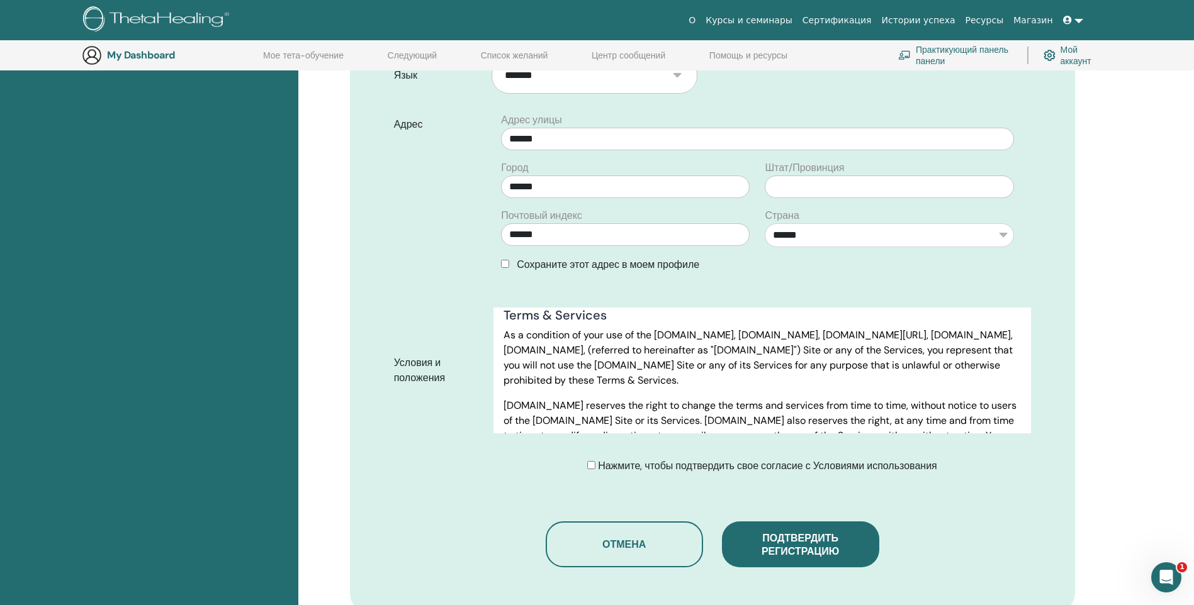
scroll to position [408, 0]
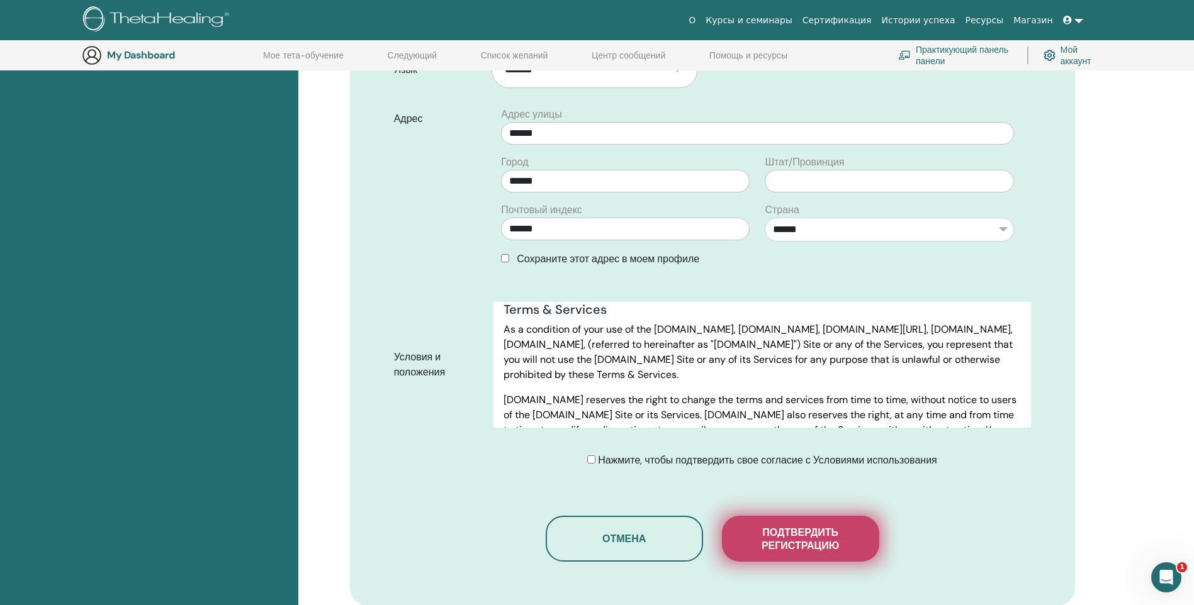
click at [800, 545] on span "Подтвердить регистрацию" at bounding box center [800, 539] width 126 height 26
